Goal: Information Seeking & Learning: Learn about a topic

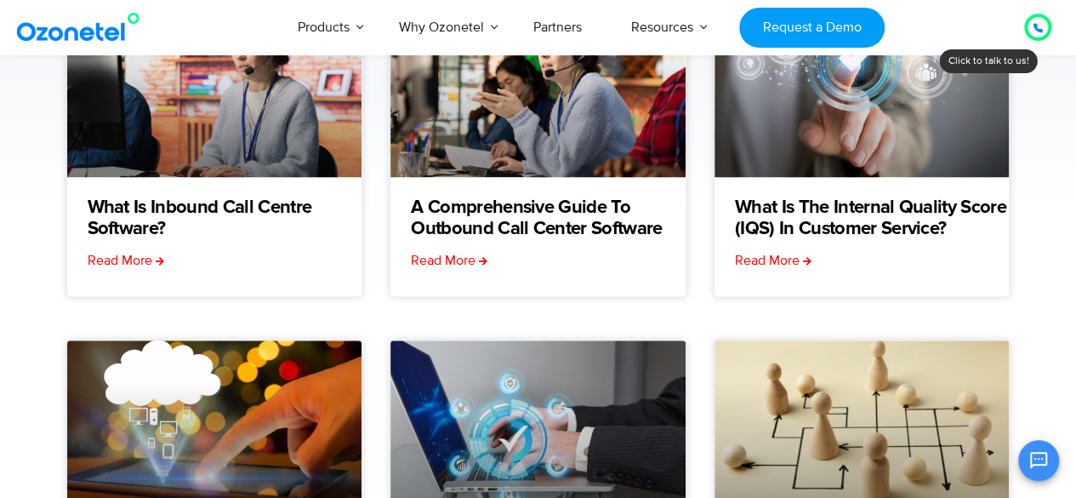
scroll to position [304, 0]
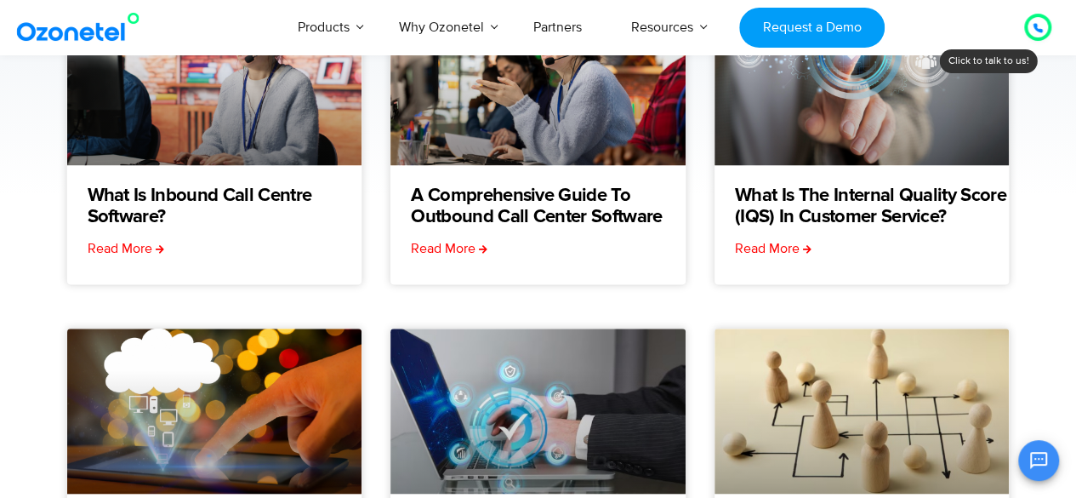
drag, startPoint x: 1088, startPoint y: 106, endPoint x: 1088, endPoint y: 193, distance: 86.8
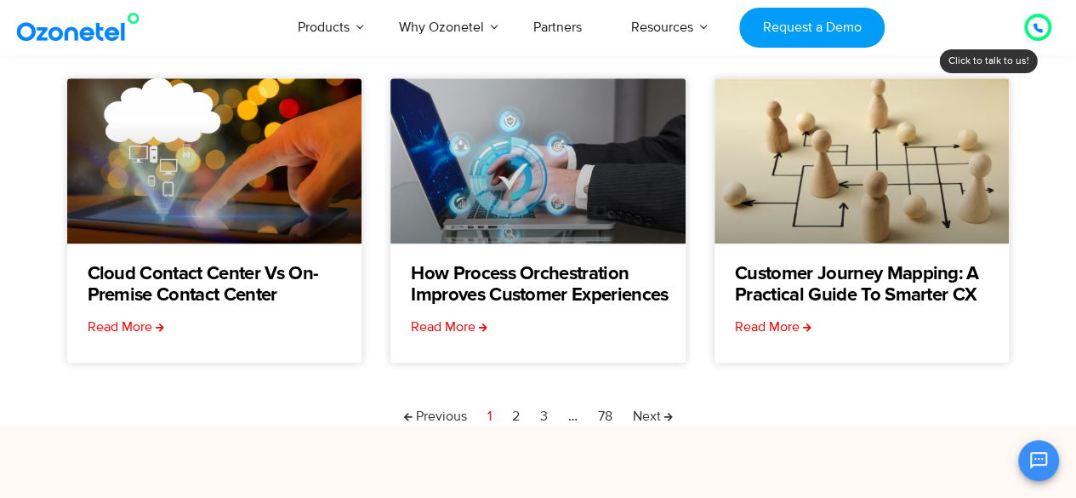
scroll to position [563, 0]
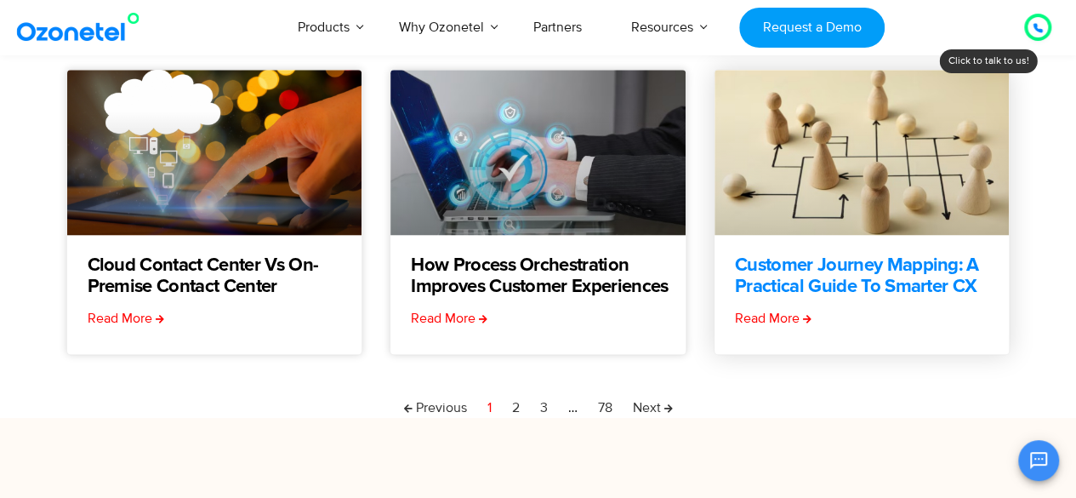
click at [856, 268] on link "Customer Journey Mapping: A Practical Guide to Smarter CX" at bounding box center [872, 276] width 275 height 43
